Goal: Contribute content: Contribute content

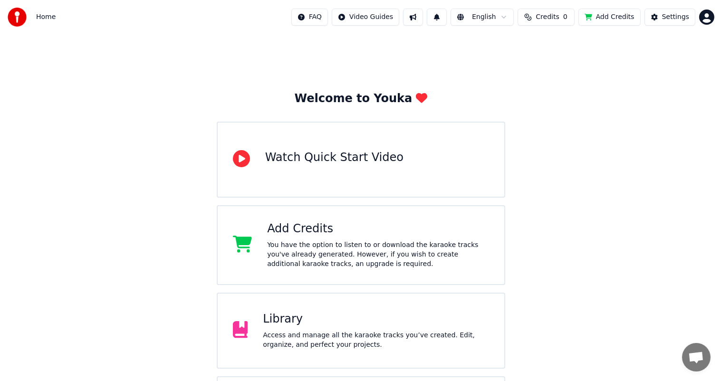
click at [607, 15] on button "Add Credits" at bounding box center [610, 17] width 62 height 17
click at [283, 330] on div "Library Access and manage all the karaoke tracks you’ve created. Edit, organize…" at bounding box center [376, 331] width 226 height 38
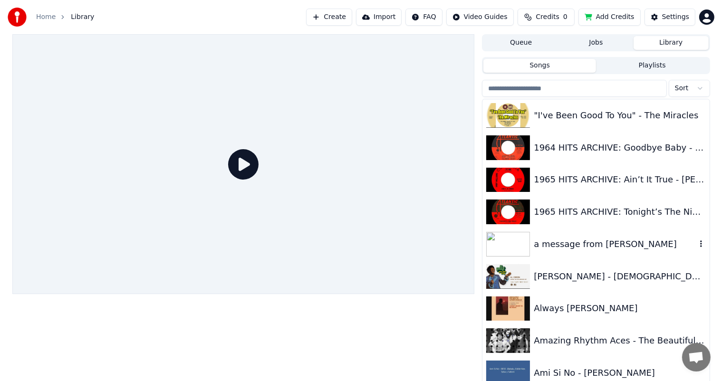
click at [549, 244] on div "a message from [PERSON_NAME]" at bounding box center [615, 244] width 162 height 13
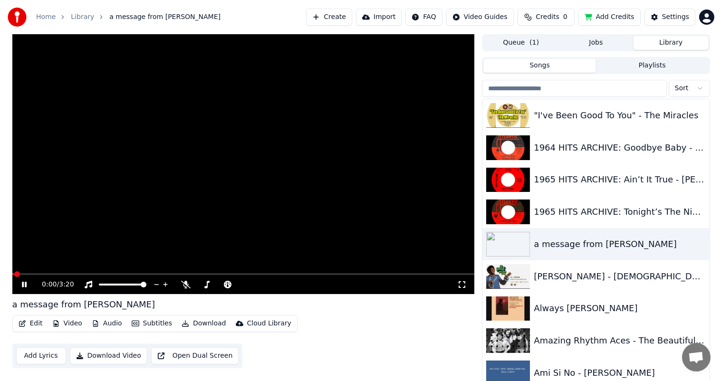
click at [186, 282] on body "Home Library a message from [PERSON_NAME] Create Import FAQ Video Guides Credit…" at bounding box center [361, 190] width 722 height 381
click at [186, 282] on icon at bounding box center [186, 285] width 10 height 8
click at [185, 285] on icon at bounding box center [186, 285] width 5 height 8
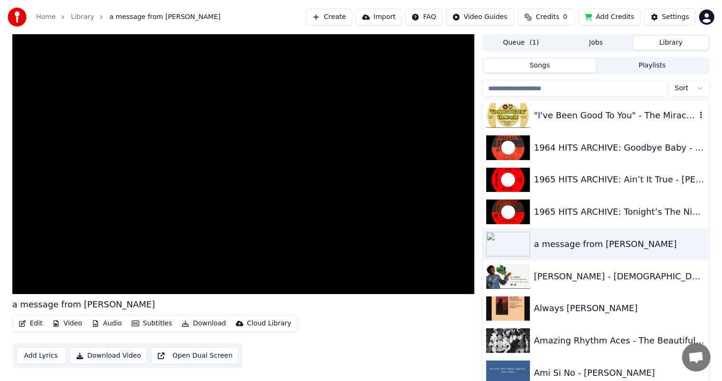
click at [562, 114] on div ""I've Been Good To You" - The Miracles" at bounding box center [615, 115] width 162 height 13
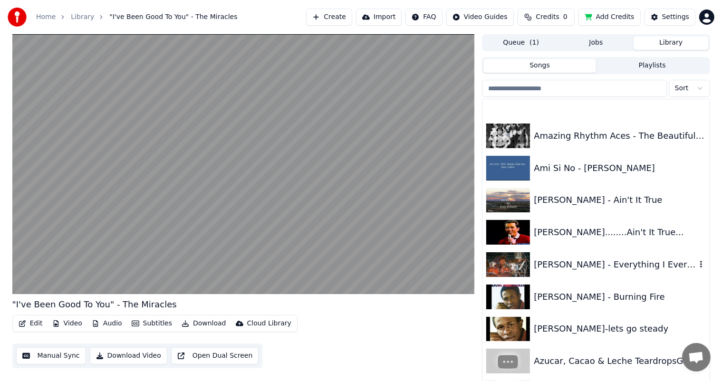
scroll to position [238, 0]
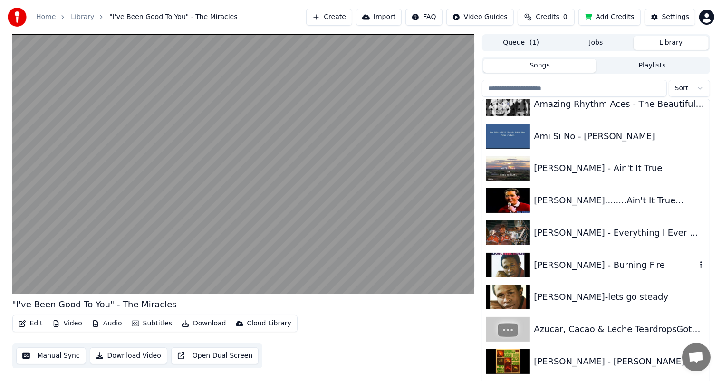
click at [583, 264] on div "[PERSON_NAME] - Burning Fire" at bounding box center [615, 265] width 162 height 13
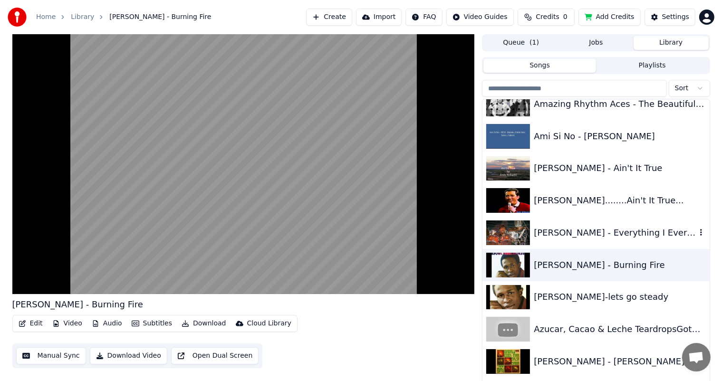
scroll to position [285, 0]
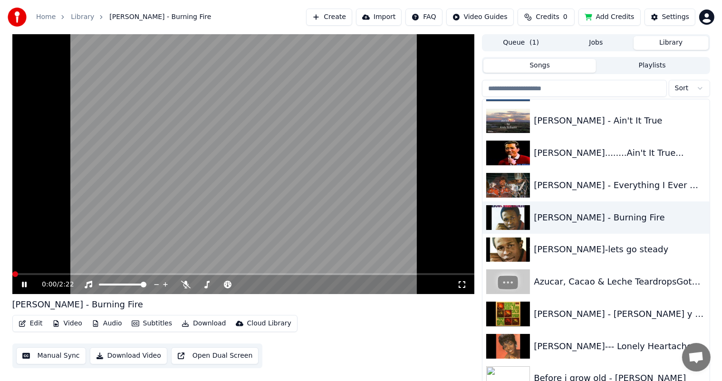
click at [23, 285] on icon at bounding box center [24, 285] width 5 height 6
click at [38, 13] on link "Home" at bounding box center [45, 17] width 19 height 10
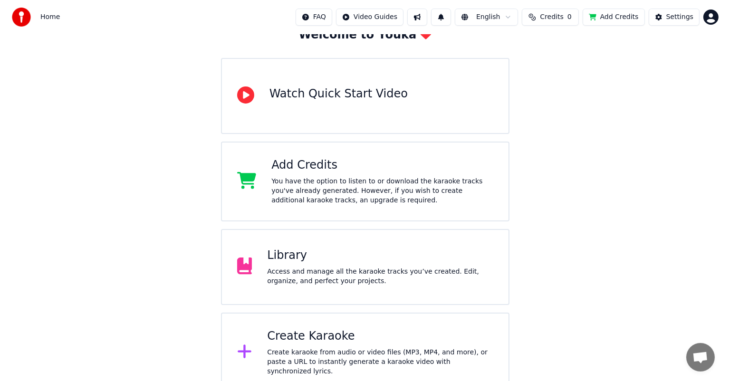
scroll to position [71, 0]
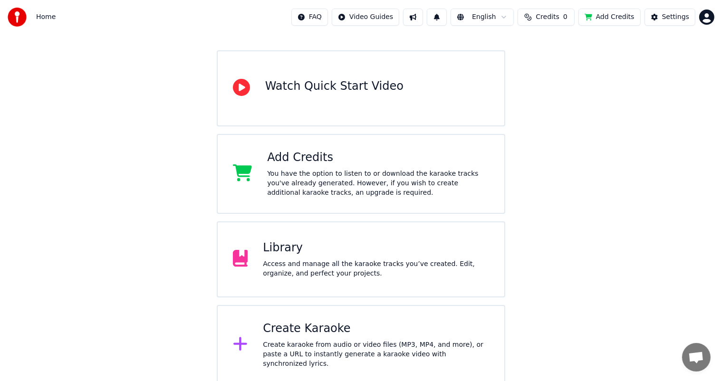
click at [316, 342] on div "Create karaoke from audio or video files (MP3, MP4, and more), or paste a URL t…" at bounding box center [376, 354] width 226 height 29
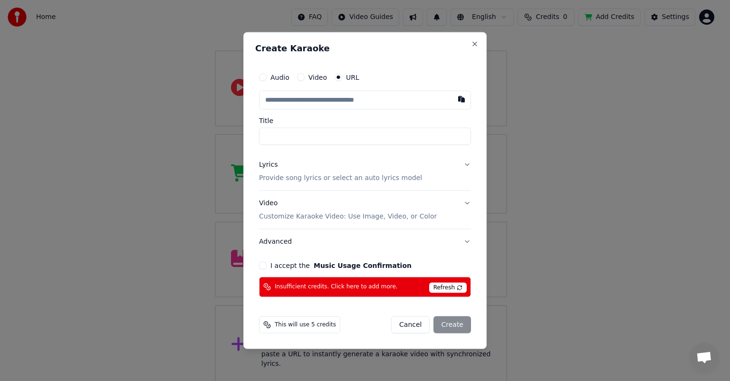
click at [315, 76] on label "Video" at bounding box center [318, 77] width 19 height 7
click at [305, 76] on button "Video" at bounding box center [301, 78] width 8 height 8
click at [282, 97] on div "Choose File" at bounding box center [286, 100] width 53 height 17
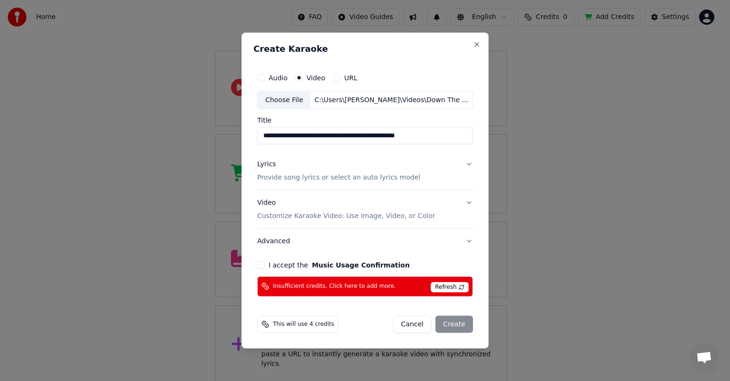
type input "**********"
click at [258, 264] on div "**********" at bounding box center [364, 183] width 223 height 236
click at [264, 265] on button "I accept the Music Usage Confirmation" at bounding box center [261, 265] width 8 height 8
click at [448, 321] on div "Cancel Create" at bounding box center [433, 324] width 80 height 17
click at [271, 165] on div "Lyrics" at bounding box center [266, 165] width 19 height 10
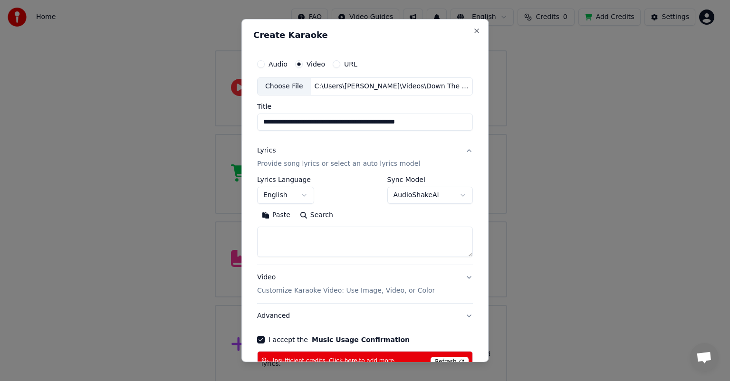
click at [271, 233] on textarea at bounding box center [365, 242] width 216 height 30
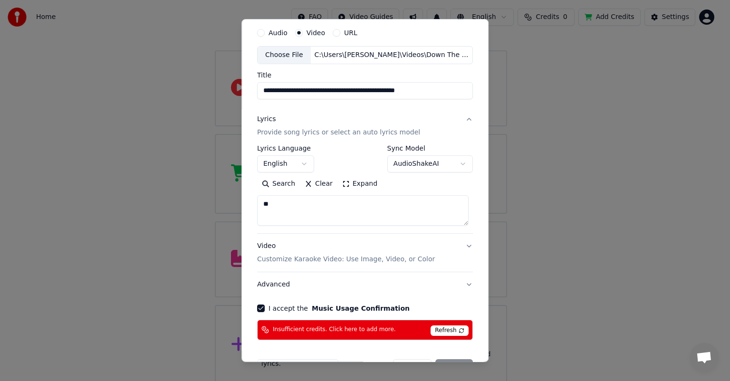
scroll to position [61, 0]
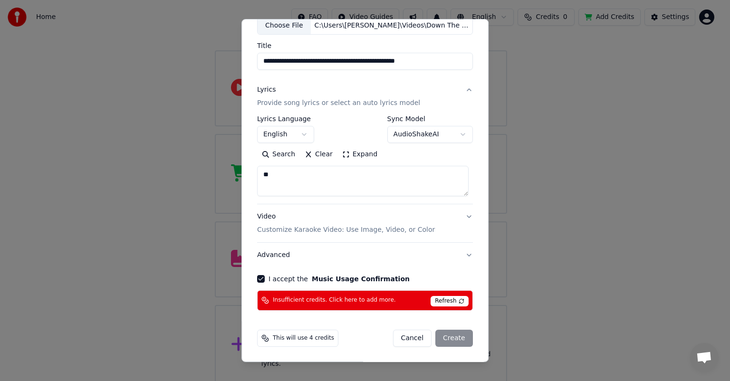
click at [333, 179] on textarea "**" at bounding box center [363, 181] width 212 height 30
type textarea "**"
click at [447, 336] on div "Cancel Create" at bounding box center [433, 338] width 80 height 17
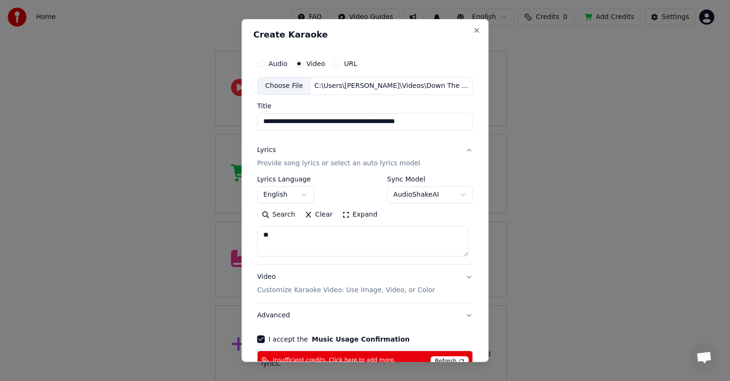
scroll to position [0, 0]
click at [262, 64] on button "Audio" at bounding box center [261, 64] width 8 height 8
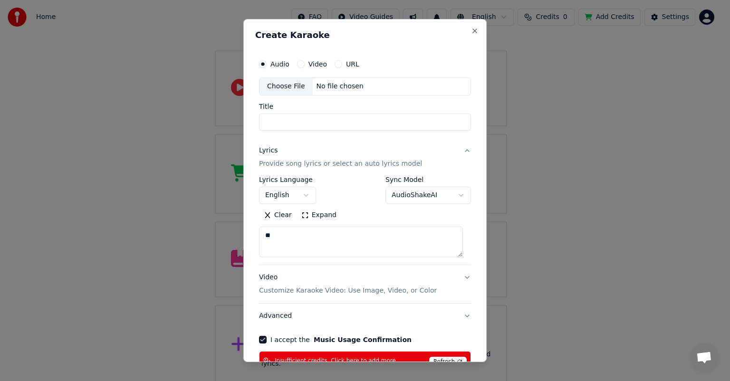
click at [272, 82] on div "Choose File" at bounding box center [286, 86] width 53 height 17
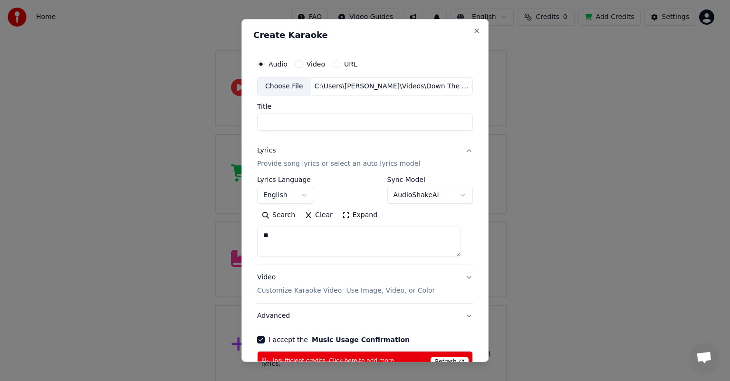
type input "**********"
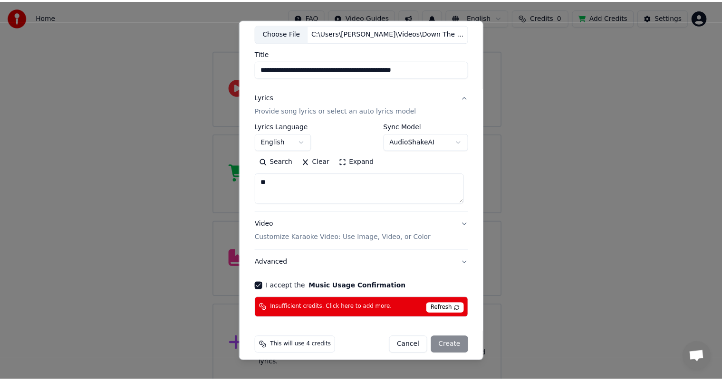
scroll to position [61, 0]
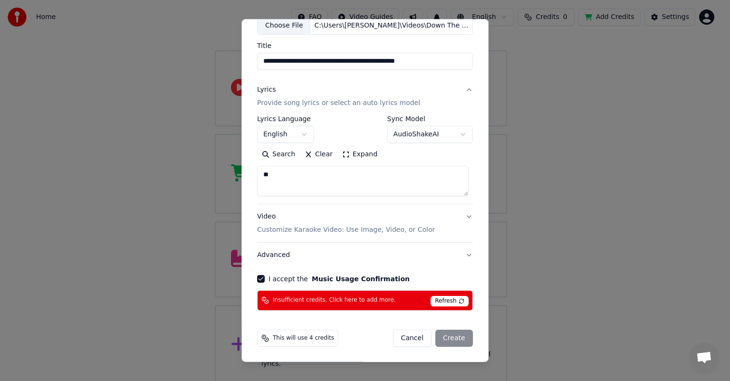
click at [439, 335] on div "Cancel Create" at bounding box center [433, 338] width 80 height 17
click at [455, 300] on span "Refresh" at bounding box center [450, 301] width 38 height 10
click at [445, 336] on div "Cancel Create" at bounding box center [433, 338] width 80 height 17
click at [295, 331] on div "This will use 4 credits" at bounding box center [297, 338] width 81 height 17
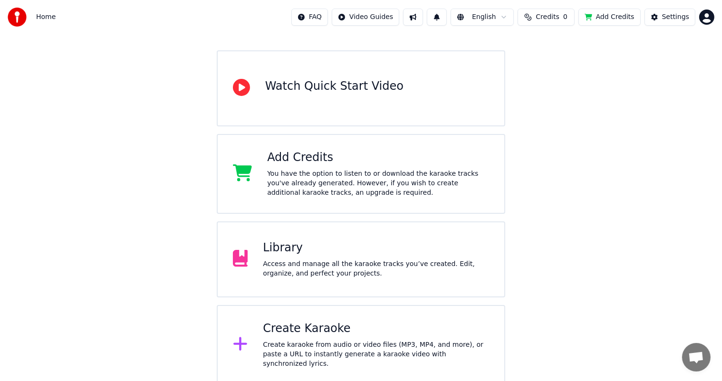
click at [610, 10] on button "Add Credits" at bounding box center [610, 17] width 62 height 17
